Goal: Information Seeking & Learning: Learn about a topic

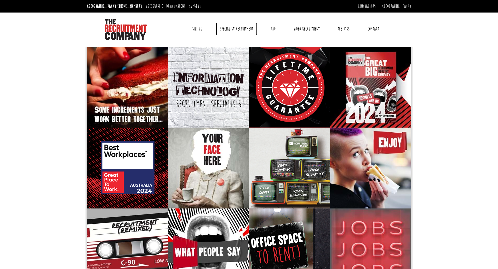
click at [248, 26] on link "Specialist Recruitment" at bounding box center [236, 28] width 41 height 13
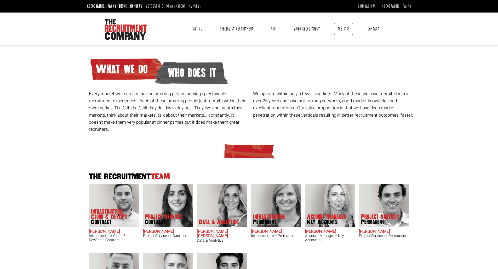
click at [347, 25] on link "The Jobs" at bounding box center [343, 28] width 20 height 13
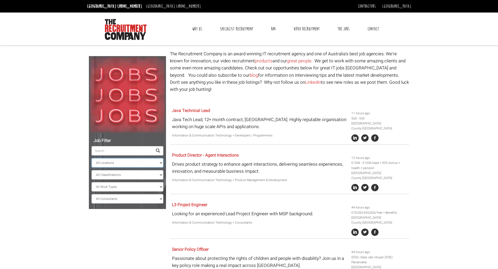
click at [136, 159] on select "All Locations [GEOGRAPHIC_DATA] [GEOGRAPHIC_DATA] [GEOGRAPHIC_DATA] [GEOGRAPHIC…" at bounding box center [127, 162] width 72 height 9
click at [132, 173] on select "All Classifications Banking & Financial Services Information & Communication Te…" at bounding box center [127, 174] width 72 height 9
select select "Information & Communication Technology"
click at [91, 170] on select "All Classifications Banking & Financial Services Information & Communication Te…" at bounding box center [127, 174] width 72 height 9
click at [113, 184] on select "All Work Types Full Time Part Time Casual Contract / Temp" at bounding box center [127, 186] width 72 height 9
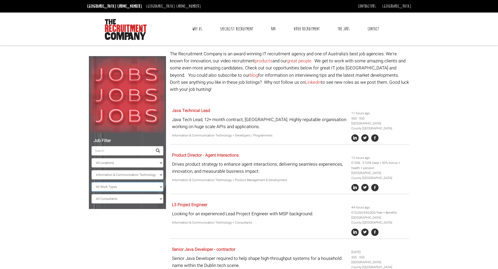
select select "Full Time"
click at [91, 182] on select "All Work Types Full Time Part Time Casual Contract / Temp" at bounding box center [127, 186] width 72 height 9
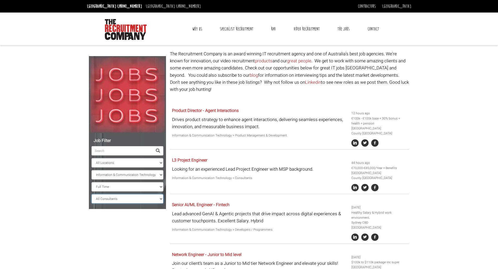
click at [113, 200] on select "All Consultants Adam - Infrastructure, Cloud & DevOps, Contract Amanda - Infras…" at bounding box center [127, 198] width 72 height 9
click at [118, 164] on select "All Locations Sydney Melbourne Ireland Sydney CBD Parramatta Circular Quay Nort…" at bounding box center [127, 162] width 72 height 9
click at [118, 159] on select "All Locations Sydney Melbourne Ireland Sydney CBD Parramatta Circular Quay Nort…" at bounding box center [127, 162] width 72 height 9
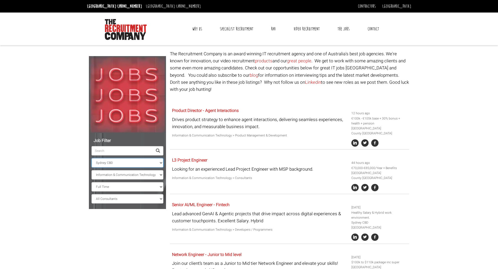
click at [91, 158] on select "All Locations Sydney Melbourne Ireland Sydney CBD Parramatta Circular Quay Nort…" at bounding box center [127, 162] width 72 height 9
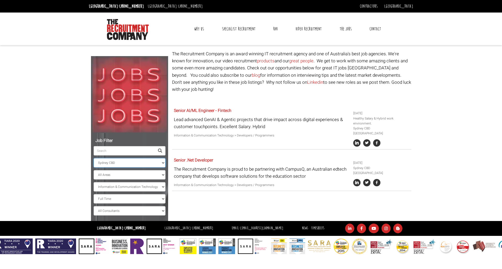
click at [122, 162] on select "All Locations Sydney Melbourne Ireland Sydney CBD Parramatta Circular Quay Nort…" at bounding box center [130, 162] width 72 height 9
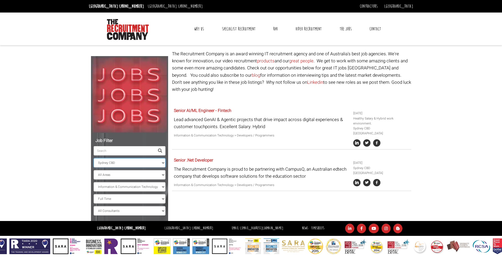
select select "[GEOGRAPHIC_DATA]"
click at [94, 158] on select "All Locations Sydney Melbourne Ireland Sydney CBD Parramatta Circular Quay Nort…" at bounding box center [130, 162] width 72 height 9
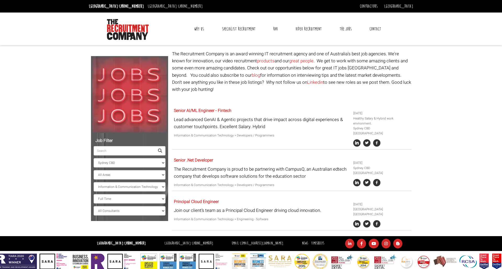
drag, startPoint x: 127, startPoint y: 54, endPoint x: 122, endPoint y: 52, distance: 5.7
